Goal: Information Seeking & Learning: Learn about a topic

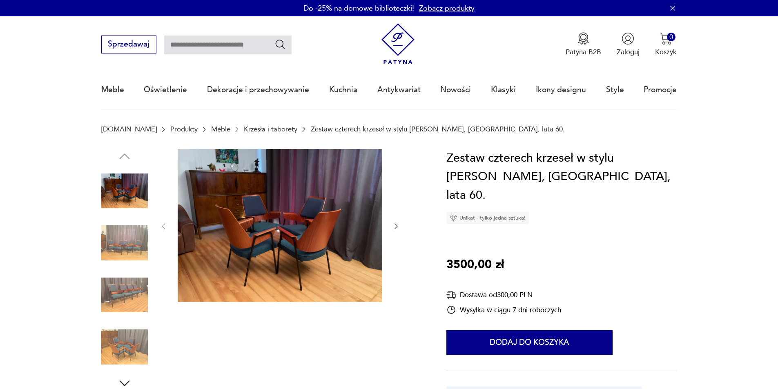
click at [301, 228] on img at bounding box center [280, 226] width 205 height 154
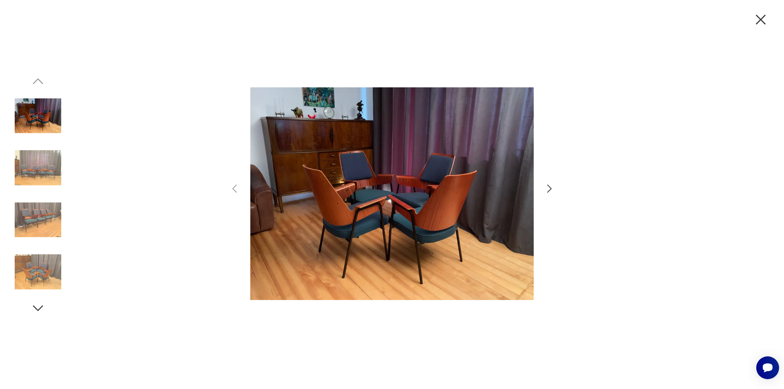
click at [548, 189] on icon "button" at bounding box center [550, 189] width 12 height 12
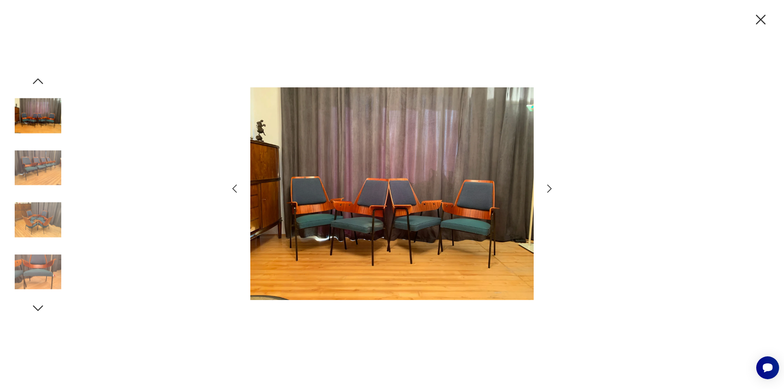
click at [548, 189] on icon "button" at bounding box center [550, 189] width 12 height 12
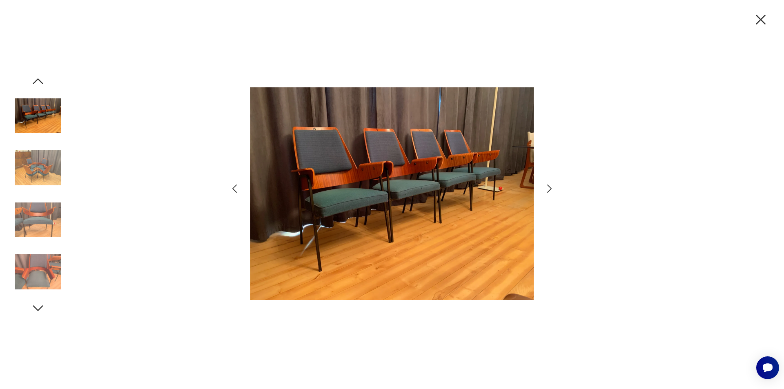
click at [548, 189] on icon "button" at bounding box center [550, 189] width 12 height 12
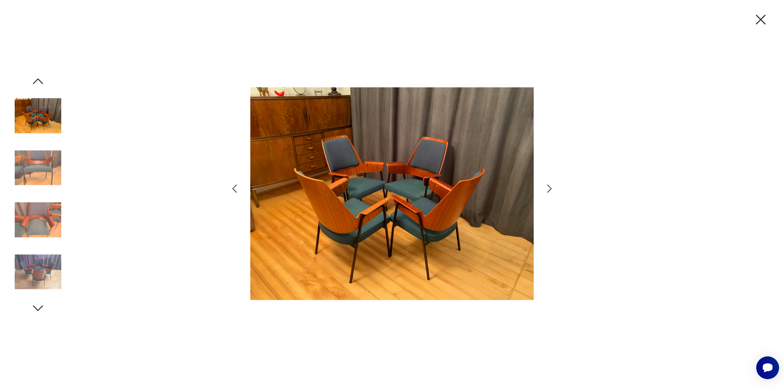
click at [548, 189] on icon "button" at bounding box center [550, 189] width 12 height 12
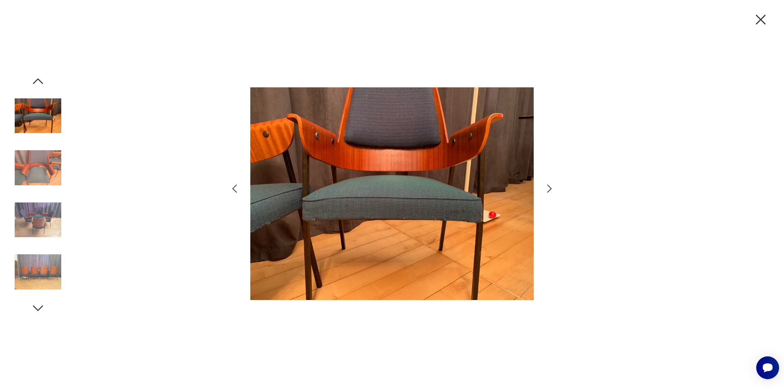
click at [548, 189] on icon "button" at bounding box center [550, 189] width 12 height 12
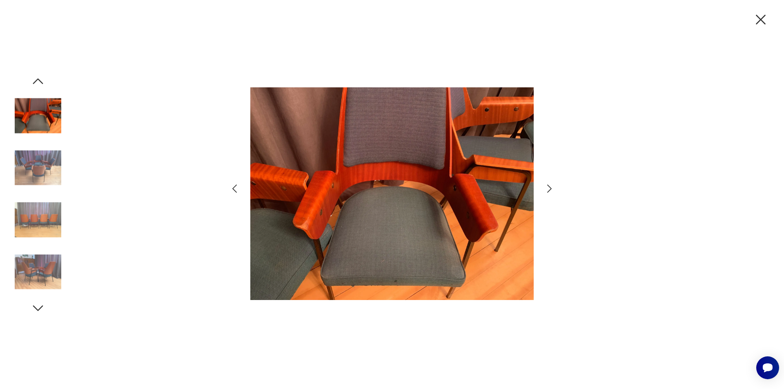
click at [548, 189] on icon "button" at bounding box center [550, 189] width 12 height 12
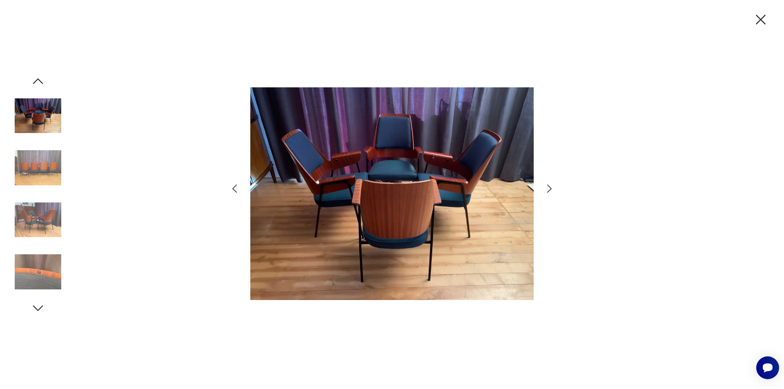
click at [548, 189] on icon "button" at bounding box center [550, 189] width 12 height 12
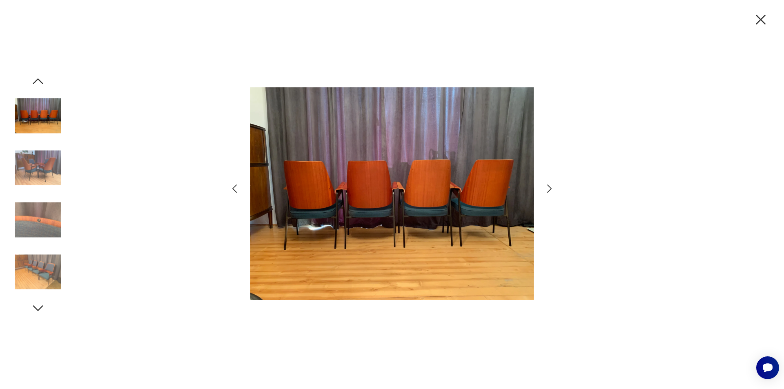
click at [548, 189] on icon "button" at bounding box center [550, 189] width 12 height 12
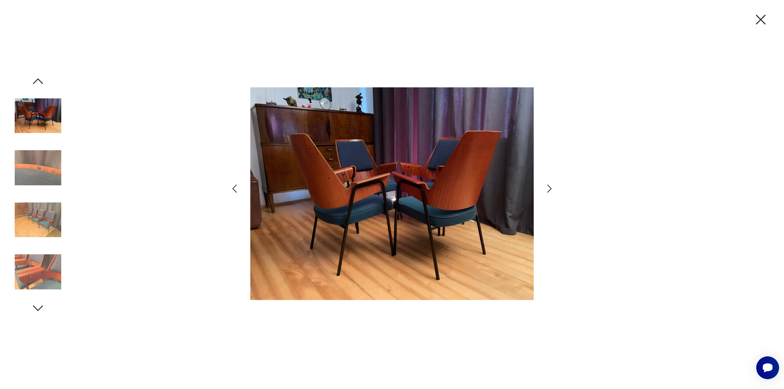
click at [548, 189] on icon "button" at bounding box center [550, 189] width 12 height 12
